Goal: Information Seeking & Learning: Learn about a topic

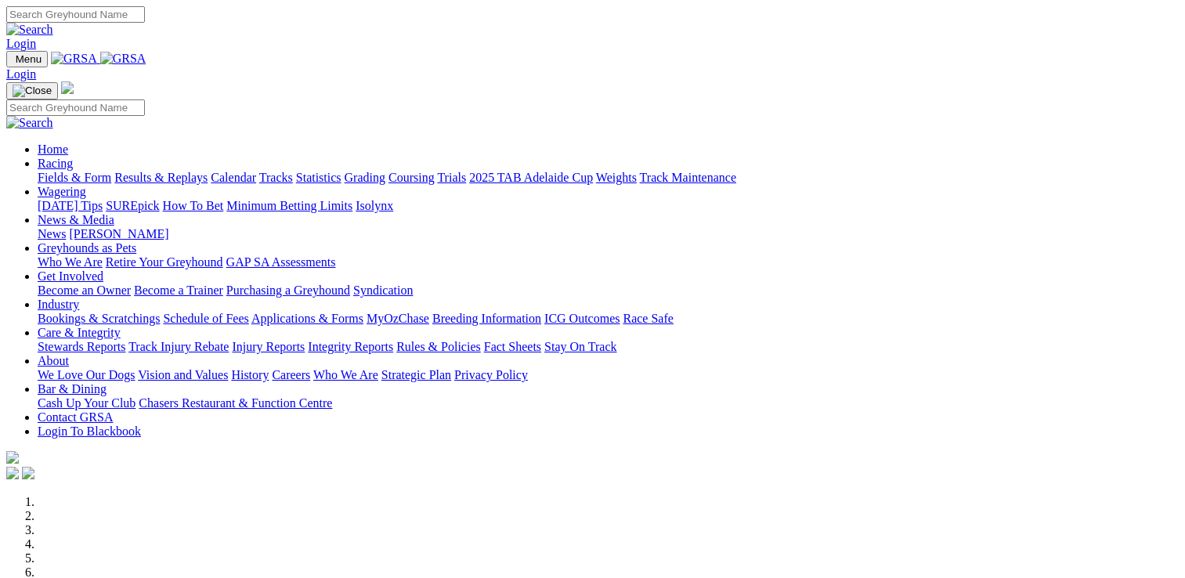
scroll to position [470, 0]
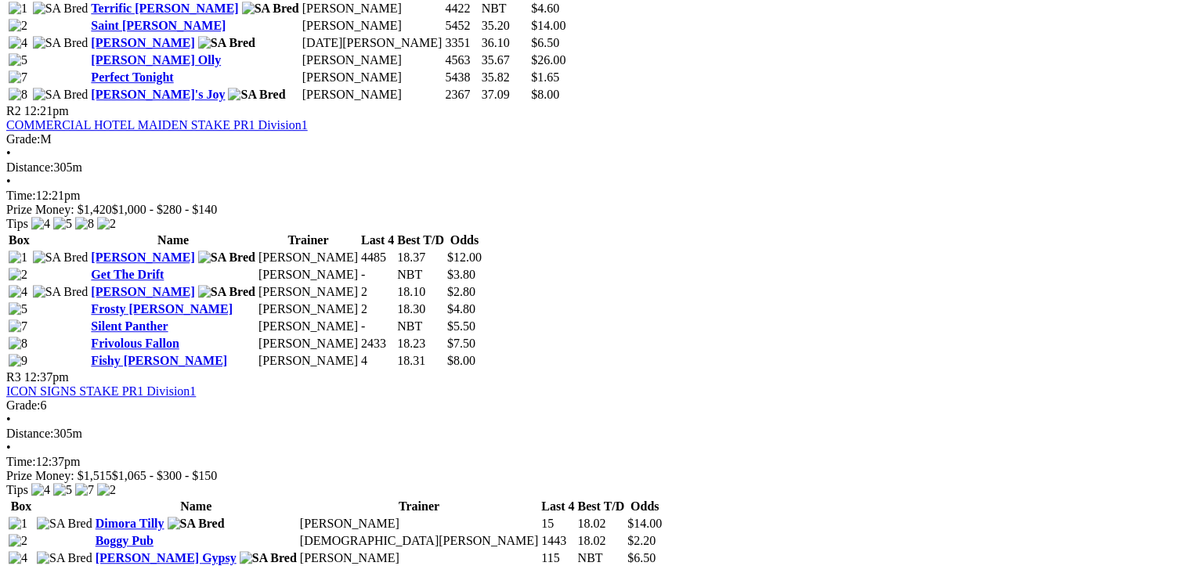
scroll to position [1175, 0]
